Goal: Task Accomplishment & Management: Manage account settings

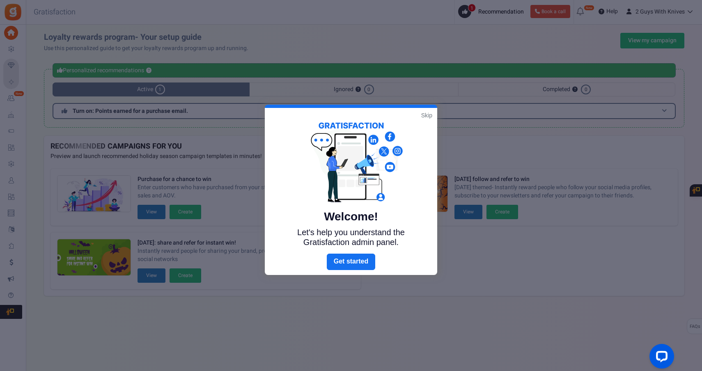
click at [430, 117] on link "Skip" at bounding box center [426, 115] width 11 height 8
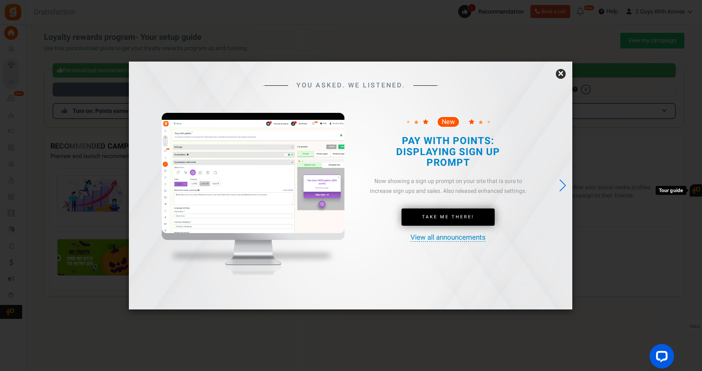
click at [564, 74] on link "×" at bounding box center [561, 74] width 10 height 10
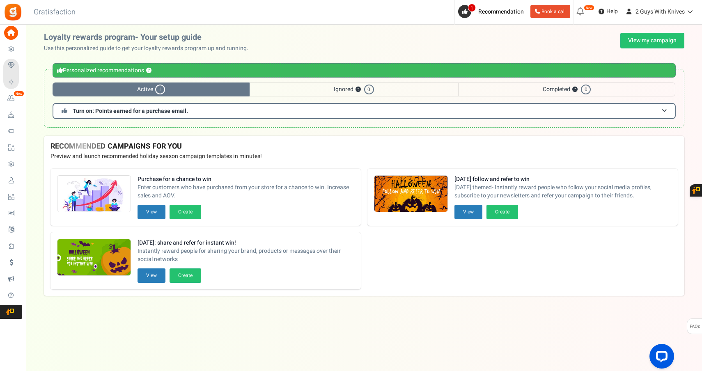
click at [10, 180] on icon at bounding box center [11, 181] width 14 height 14
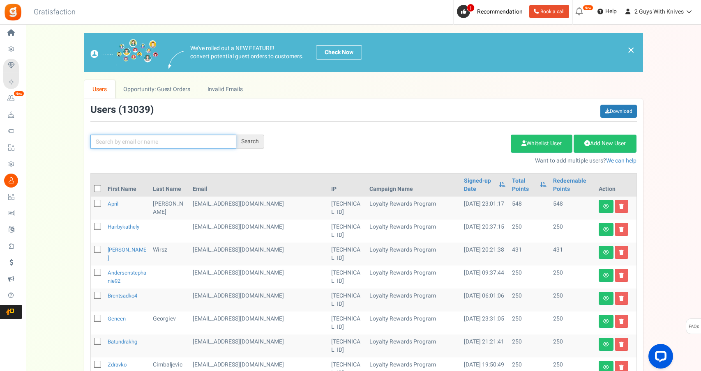
click at [154, 144] on input "text" at bounding box center [163, 142] width 146 height 14
paste input "[EMAIL_ADDRESS][DOMAIN_NAME]"
type input "[EMAIL_ADDRESS][DOMAIN_NAME]"
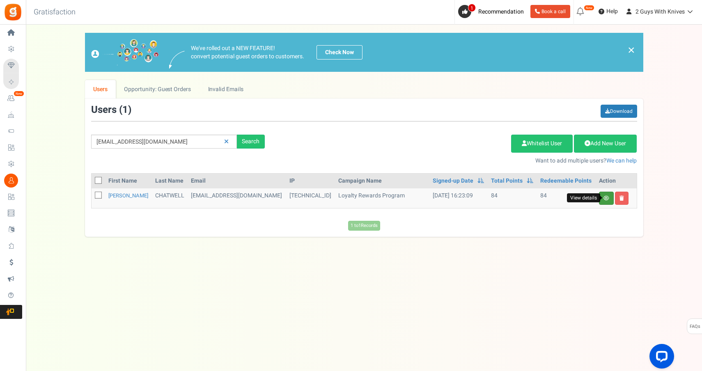
click at [605, 199] on icon at bounding box center [607, 198] width 6 height 5
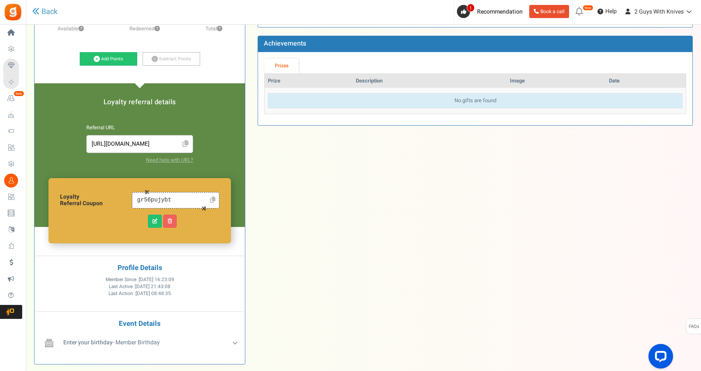
scroll to position [135, 0]
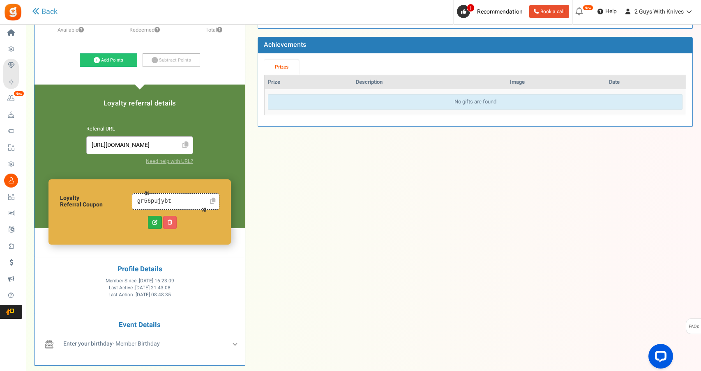
click at [151, 223] on link at bounding box center [155, 222] width 14 height 13
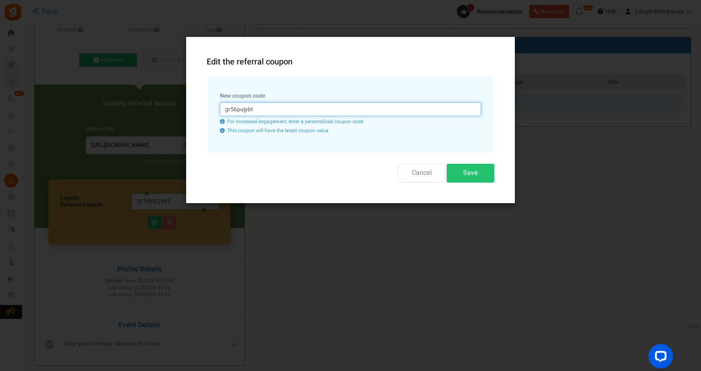
drag, startPoint x: 252, startPoint y: 111, endPoint x: 219, endPoint y: 111, distance: 32.9
click at [219, 111] on div "New coupon code gr56pujybt For increased engagement, enter a personalized coupo…" at bounding box center [350, 114] width 286 height 77
click at [473, 175] on button "Save" at bounding box center [471, 173] width 48 height 18
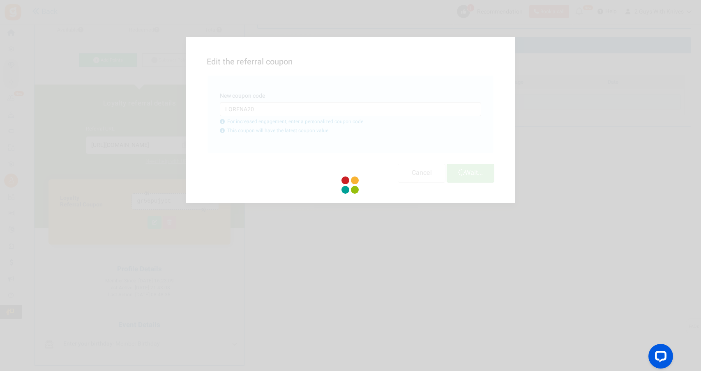
scroll to position [0, 0]
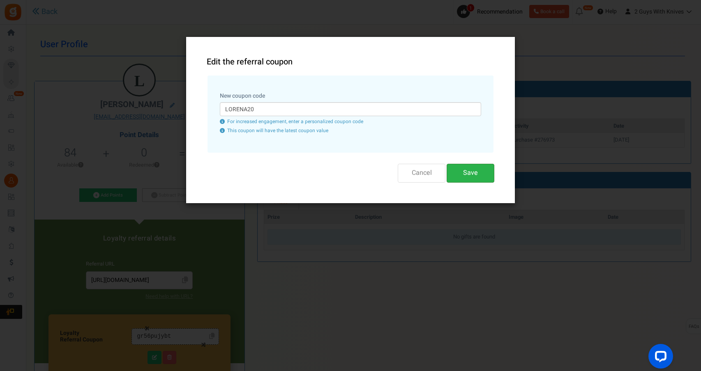
click at [474, 170] on button "Save" at bounding box center [471, 173] width 48 height 18
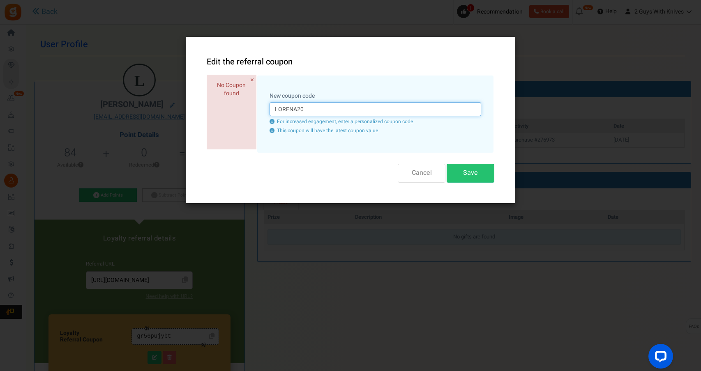
click at [307, 108] on input "LORENA20" at bounding box center [375, 109] width 212 height 14
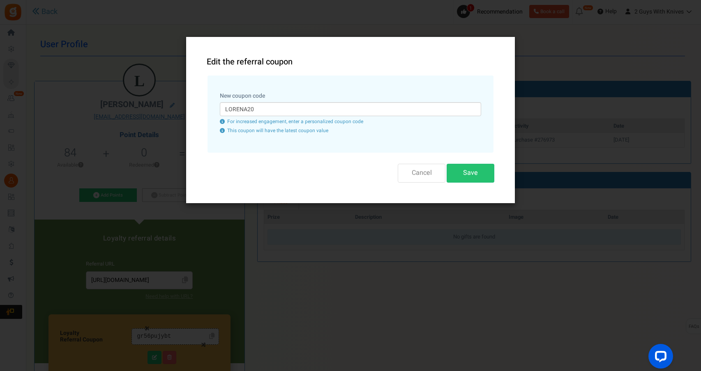
click at [355, 141] on div "New coupon code LORENA20 For increased engagement, enter a personalized coupon …" at bounding box center [350, 114] width 286 height 77
drag, startPoint x: 263, startPoint y: 109, endPoint x: 202, endPoint y: 107, distance: 61.7
click at [201, 107] on div "Edit the referral coupon No Coupon found × Close We will auto generate a unique…" at bounding box center [350, 120] width 329 height 166
click at [472, 177] on button "Save" at bounding box center [471, 173] width 48 height 18
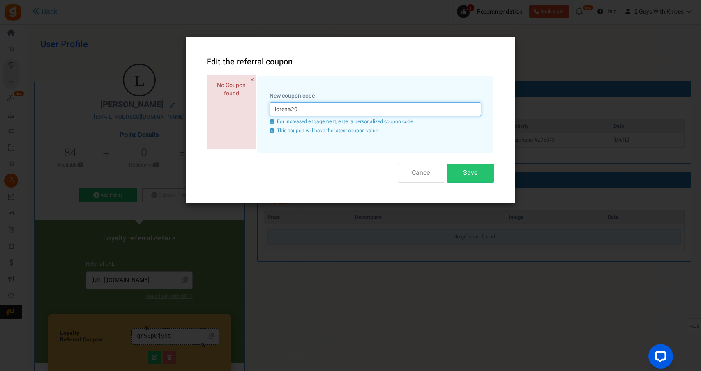
click at [310, 108] on input "lorena20" at bounding box center [375, 109] width 212 height 14
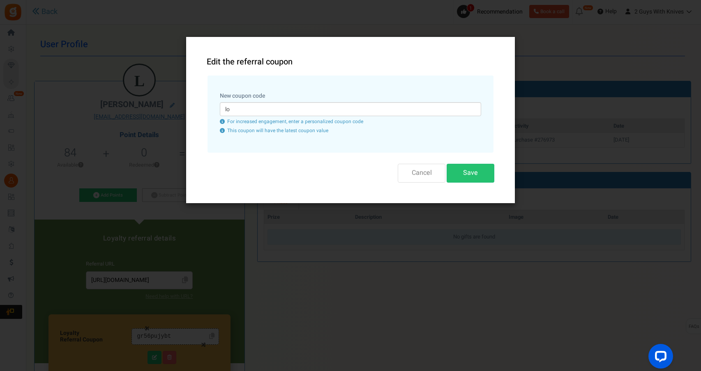
click at [422, 174] on button "Cancel" at bounding box center [422, 173] width 48 height 18
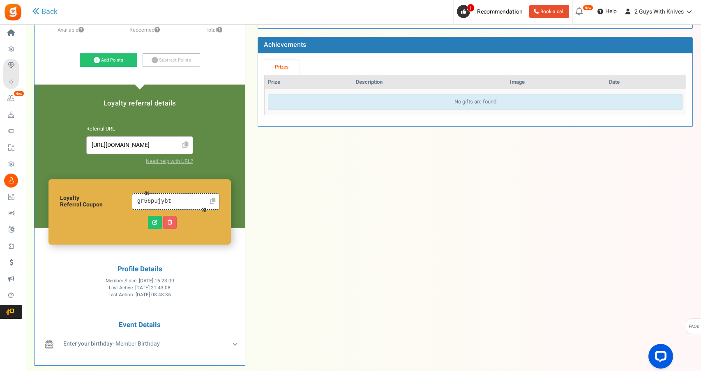
scroll to position [141, 0]
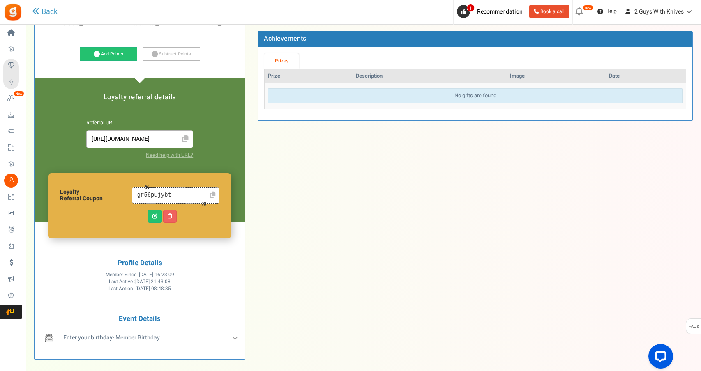
click at [187, 136] on icon at bounding box center [185, 139] width 6 height 7
click at [175, 197] on input "gr56pujybt" at bounding box center [171, 195] width 71 height 9
drag, startPoint x: 177, startPoint y: 195, endPoint x: 127, endPoint y: 201, distance: 49.7
click at [128, 197] on div "Loyalty Referral Coupon gr56pujybt Retry" at bounding box center [139, 205] width 182 height 65
click at [152, 214] on icon at bounding box center [154, 216] width 5 height 5
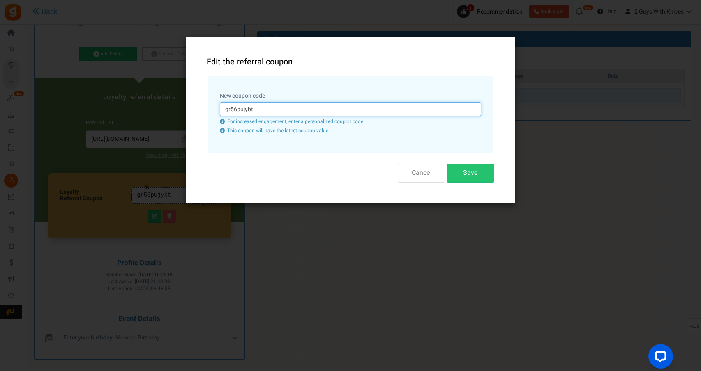
drag, startPoint x: 258, startPoint y: 106, endPoint x: 218, endPoint y: 110, distance: 40.4
click at [218, 110] on div "New coupon code gr56pujybt For increased engagement, enter a personalized coupo…" at bounding box center [350, 114] width 286 height 77
type input "lorena20off"
click at [477, 173] on button "Save" at bounding box center [471, 173] width 48 height 18
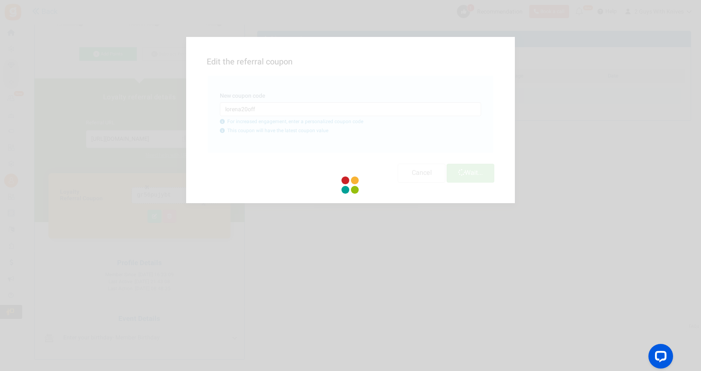
scroll to position [0, 0]
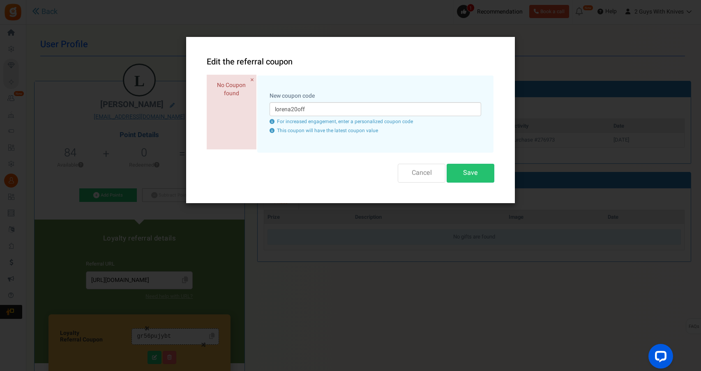
click at [425, 173] on button "Cancel" at bounding box center [422, 173] width 48 height 18
